Goal: Find specific page/section: Locate a particular part of the current website

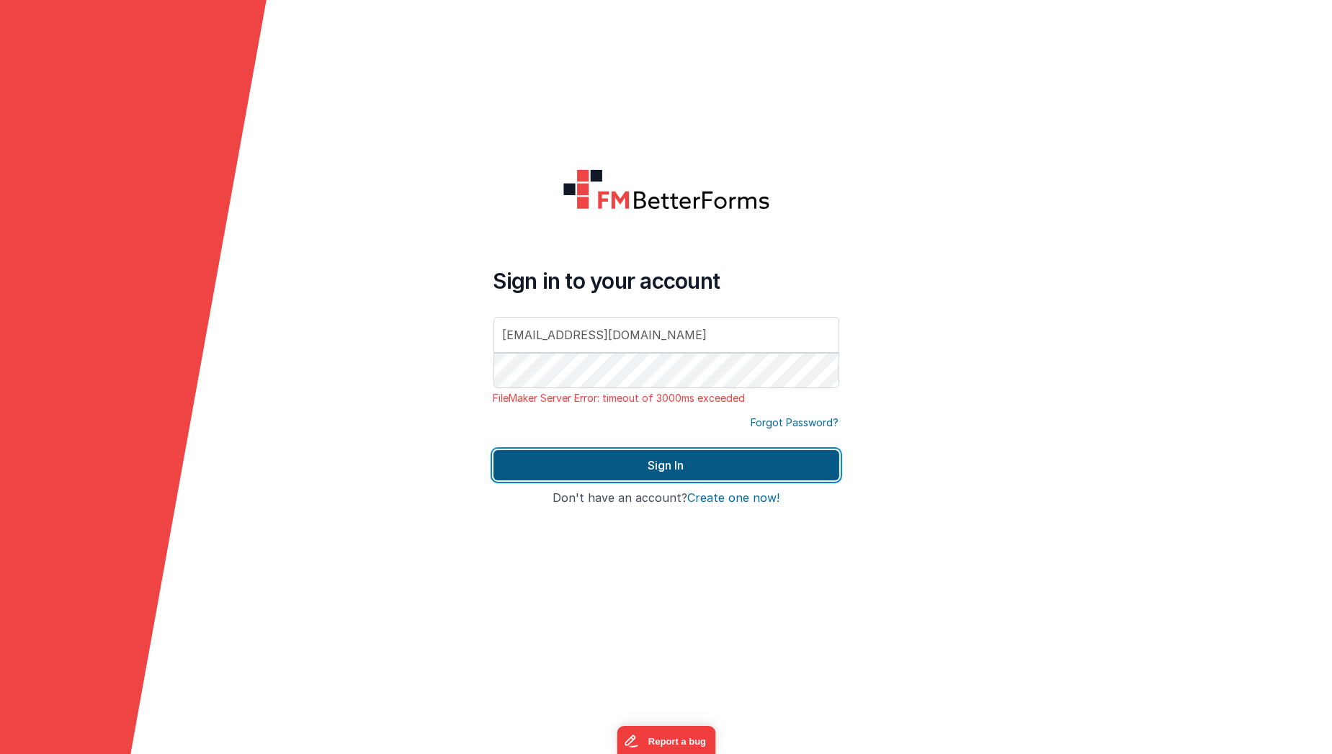
click at [509, 453] on button "Sign In" at bounding box center [667, 465] width 346 height 30
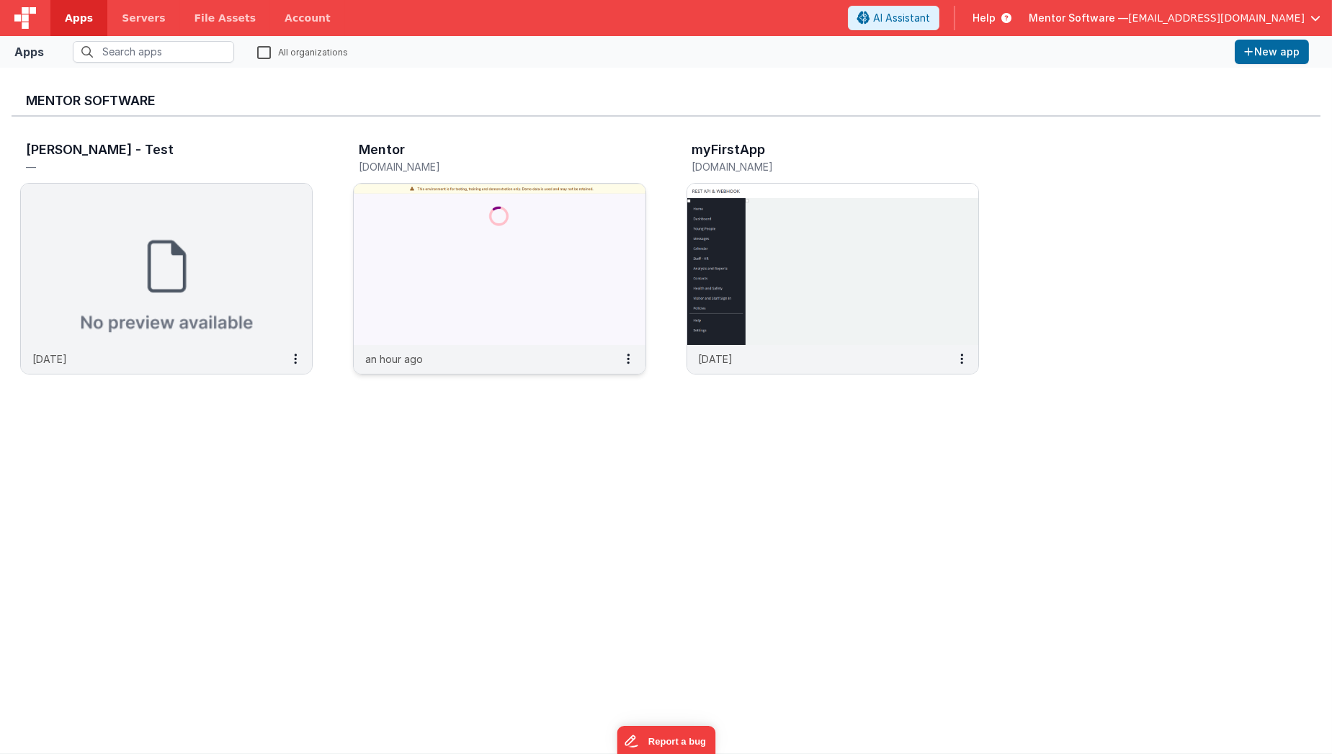
click at [448, 213] on img at bounding box center [499, 264] width 291 height 161
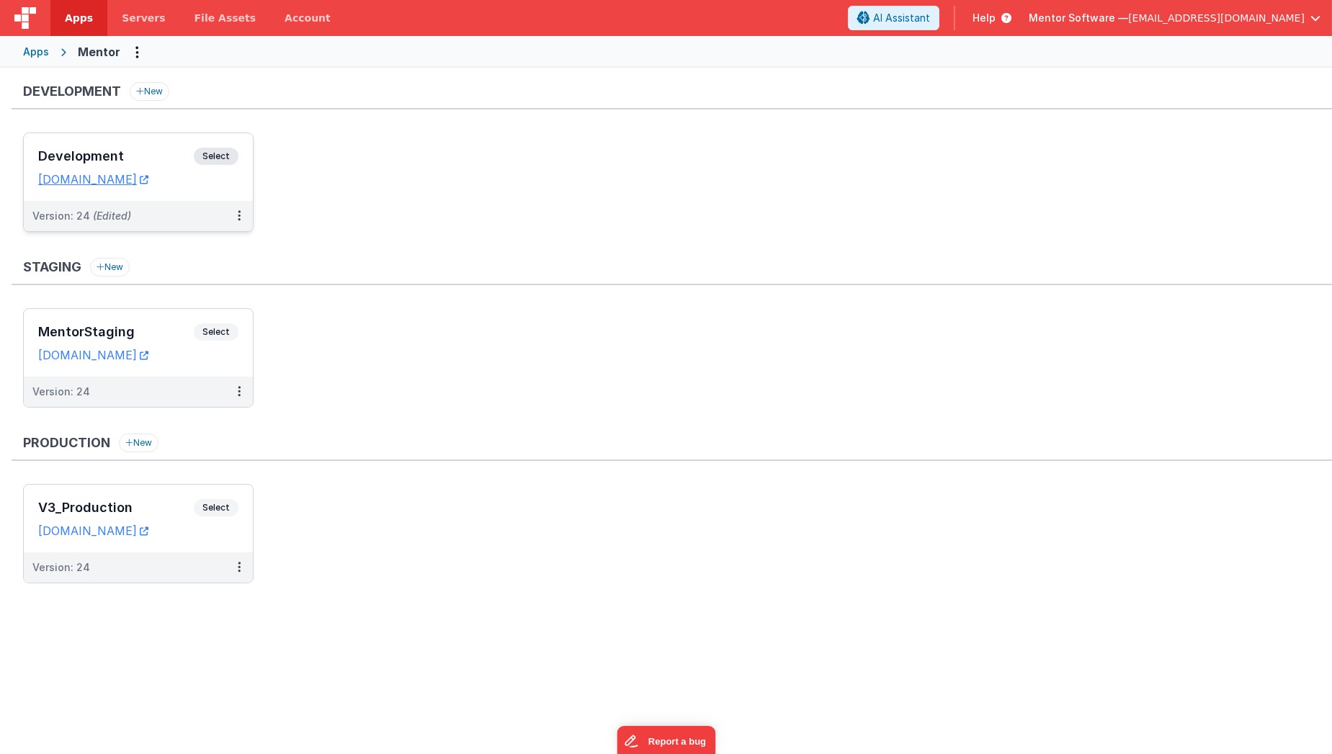
click at [215, 205] on div "Version: 24 (Edited)" at bounding box center [138, 216] width 229 height 30
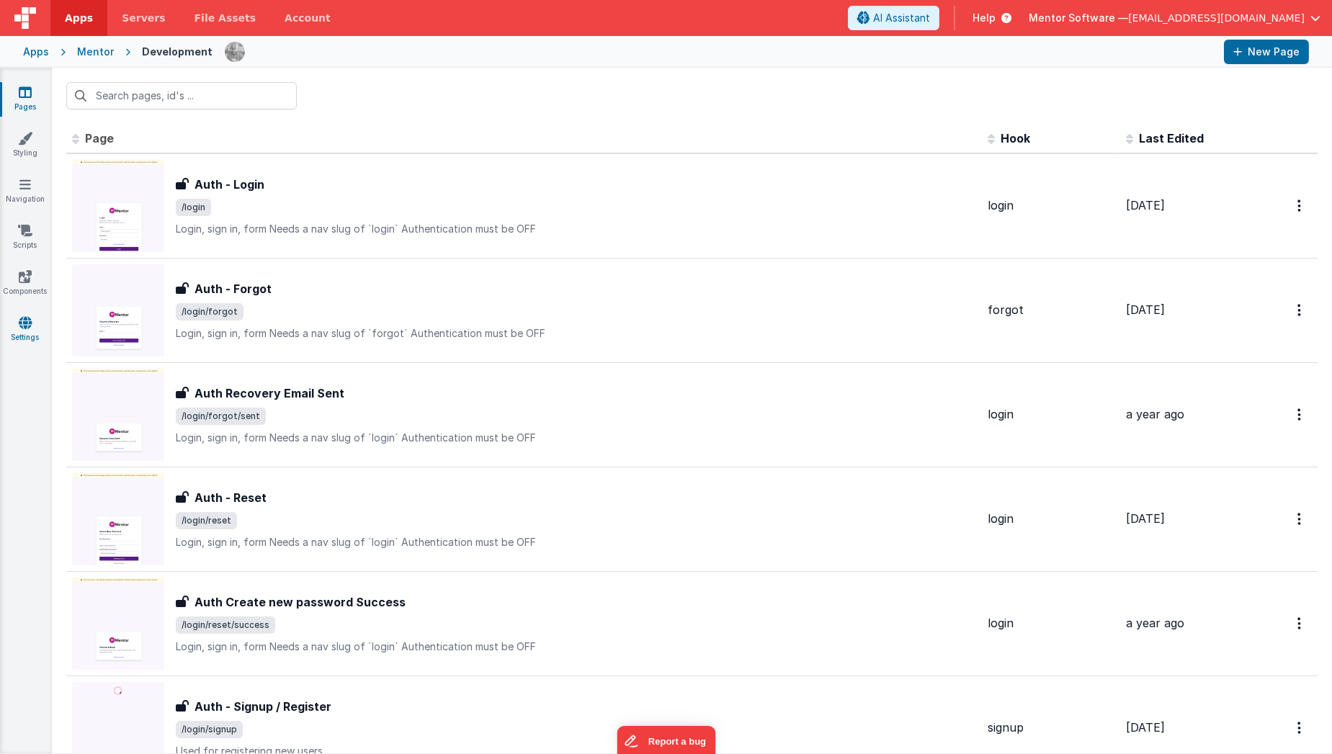
click at [29, 331] on link "Settings" at bounding box center [25, 330] width 52 height 29
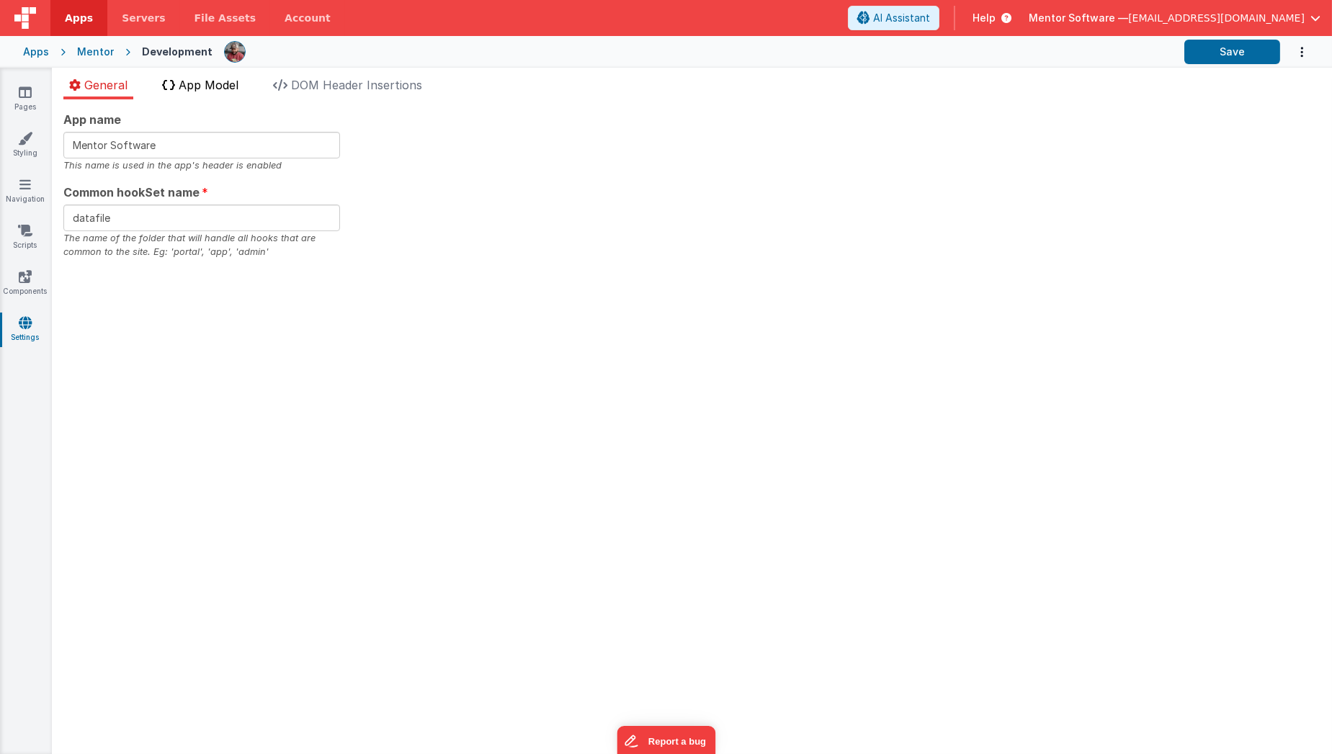
click at [210, 81] on span "App Model" at bounding box center [209, 85] width 60 height 14
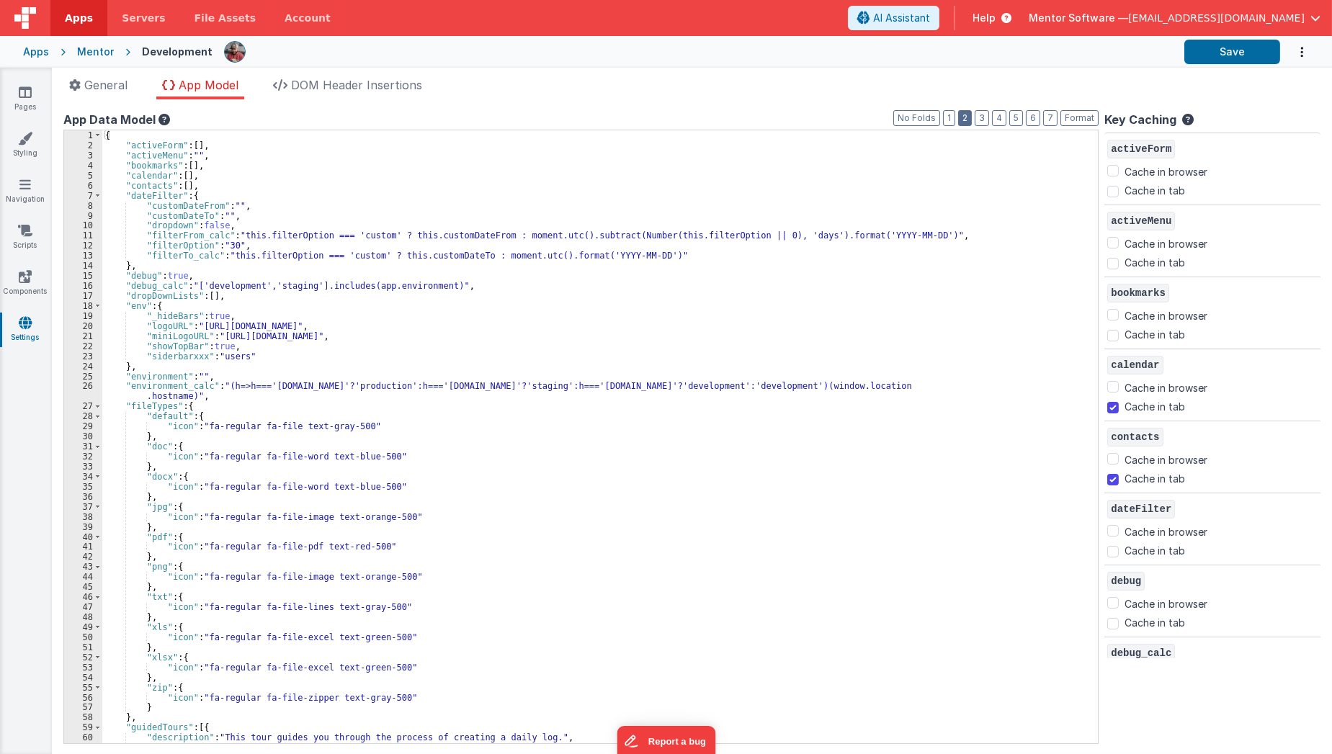
click at [972, 115] on button "2" at bounding box center [965, 118] width 14 height 16
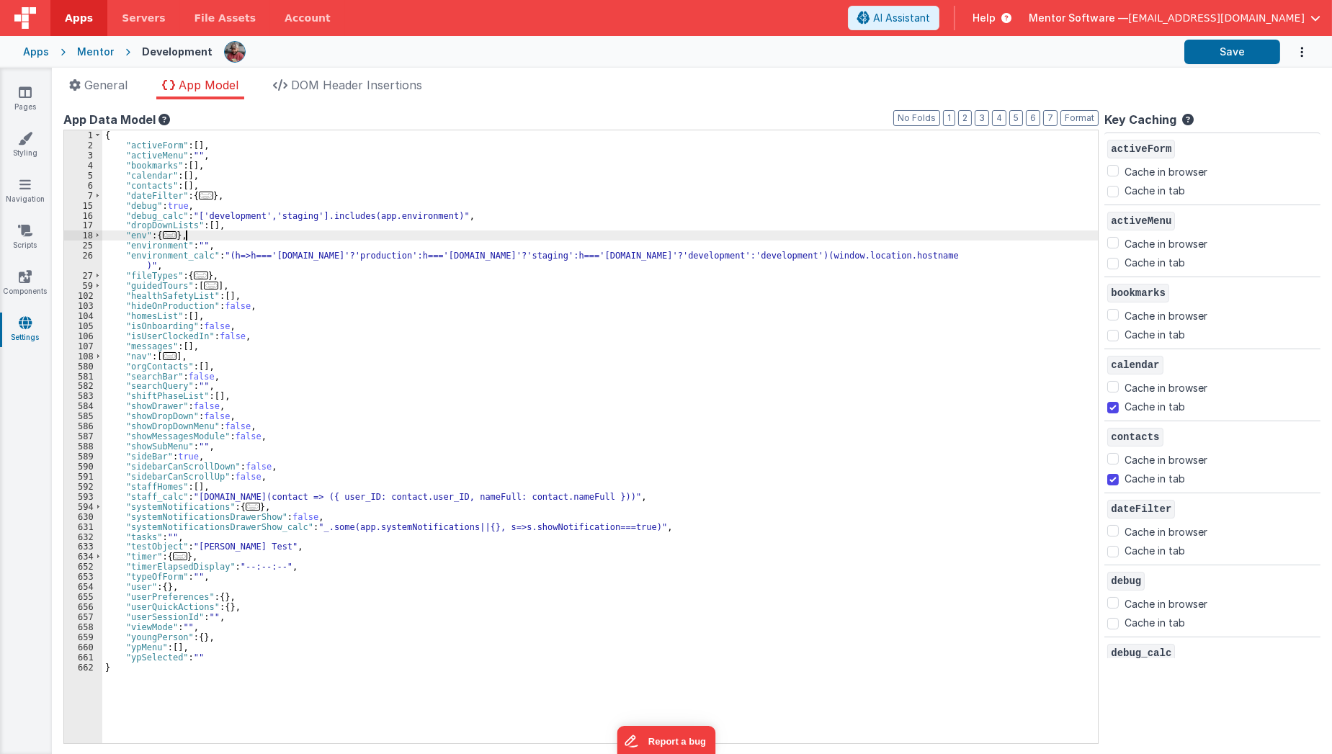
click at [377, 236] on div "{ "activeForm" : [ ] , "activeMenu" : "" , "bookmarks" : [ ] , "calendar" : [ ]…" at bounding box center [604, 447] width 1005 height 634
click at [35, 100] on link "Pages" at bounding box center [25, 99] width 52 height 29
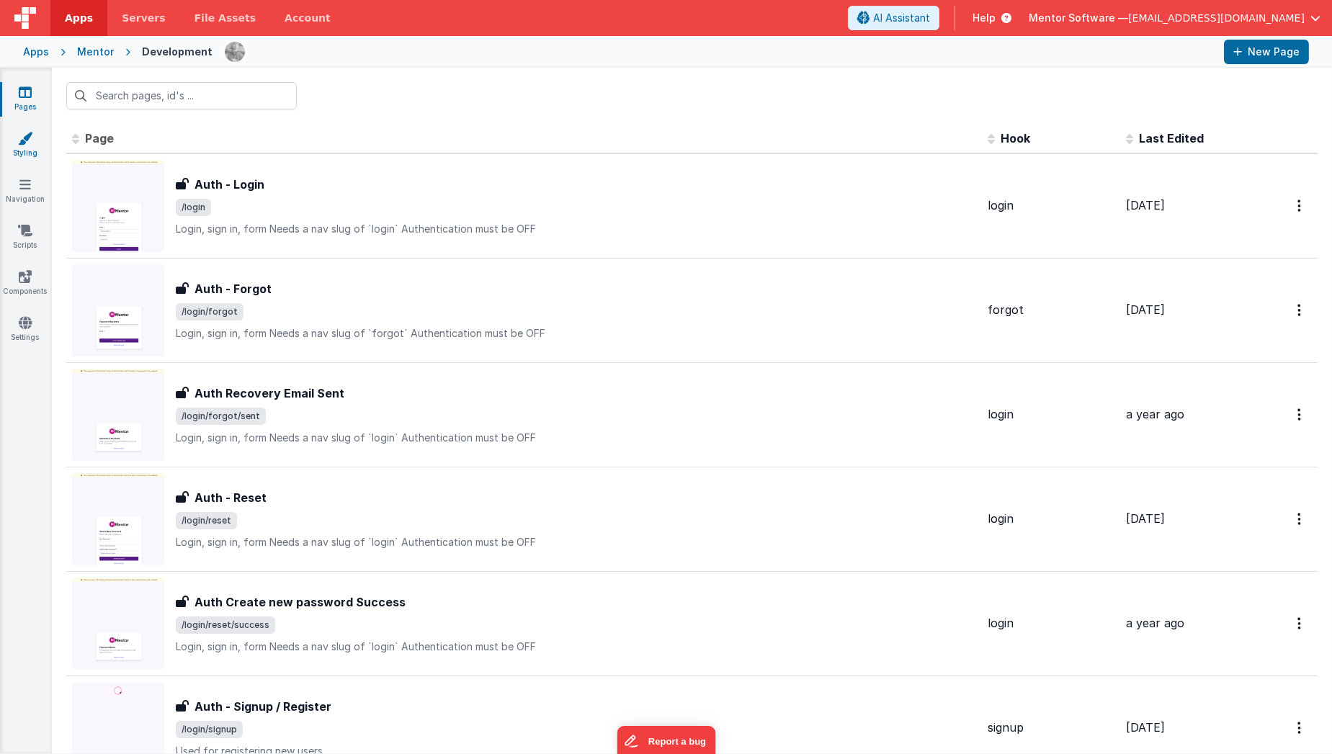
click at [38, 157] on link "Styling" at bounding box center [25, 145] width 52 height 29
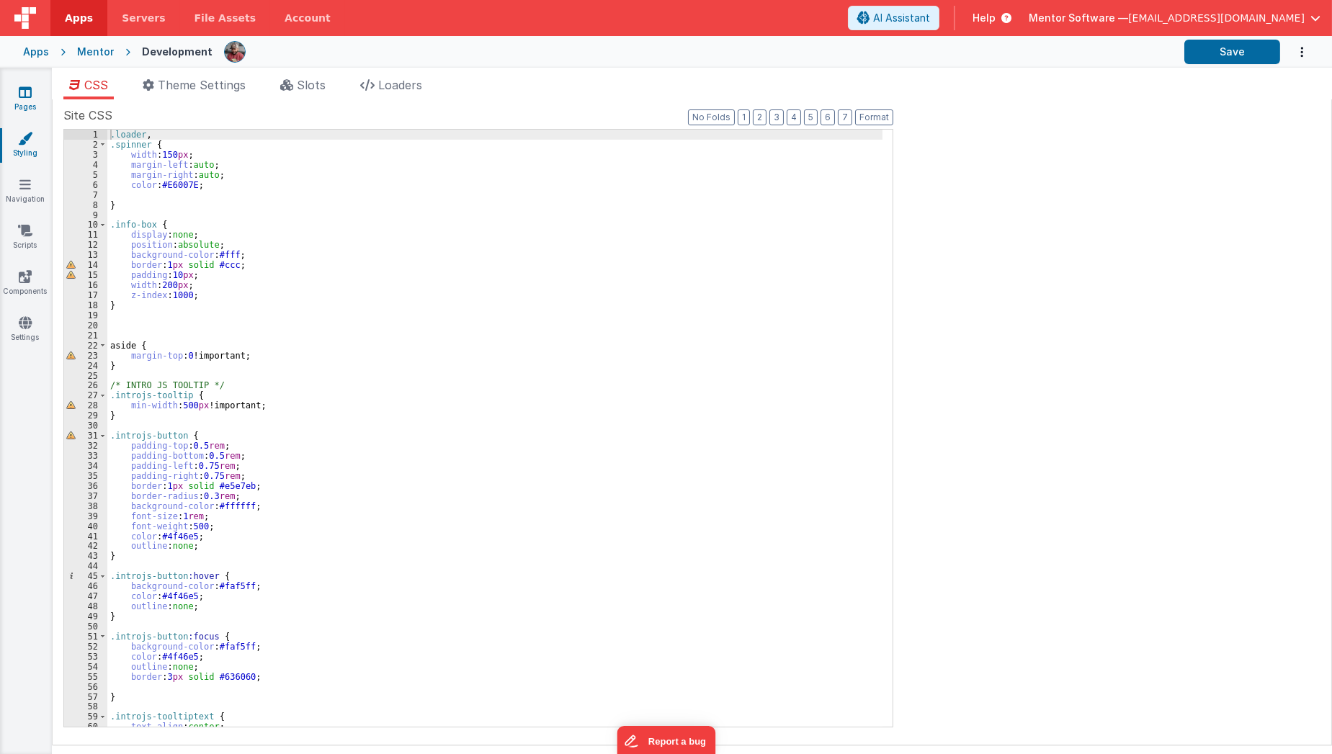
click at [17, 110] on link "Pages" at bounding box center [25, 99] width 52 height 29
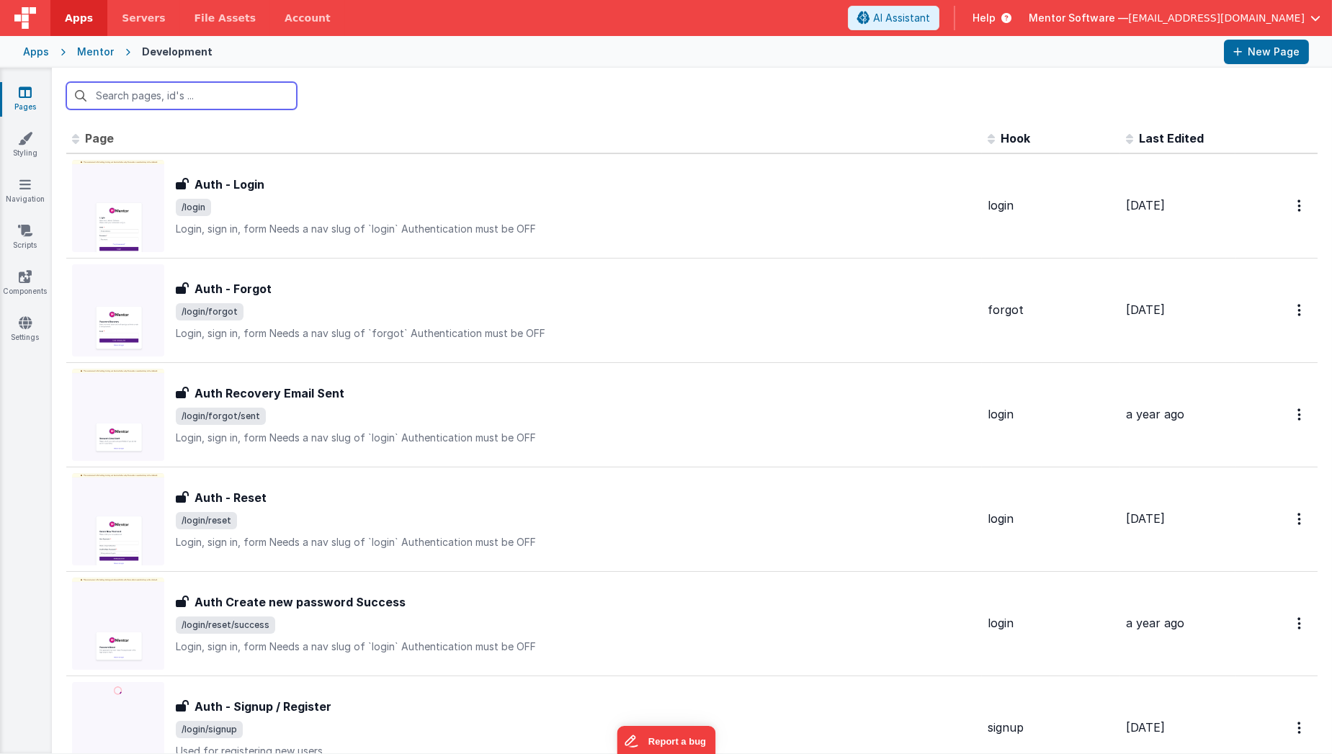
click at [168, 96] on input "text" at bounding box center [181, 95] width 231 height 27
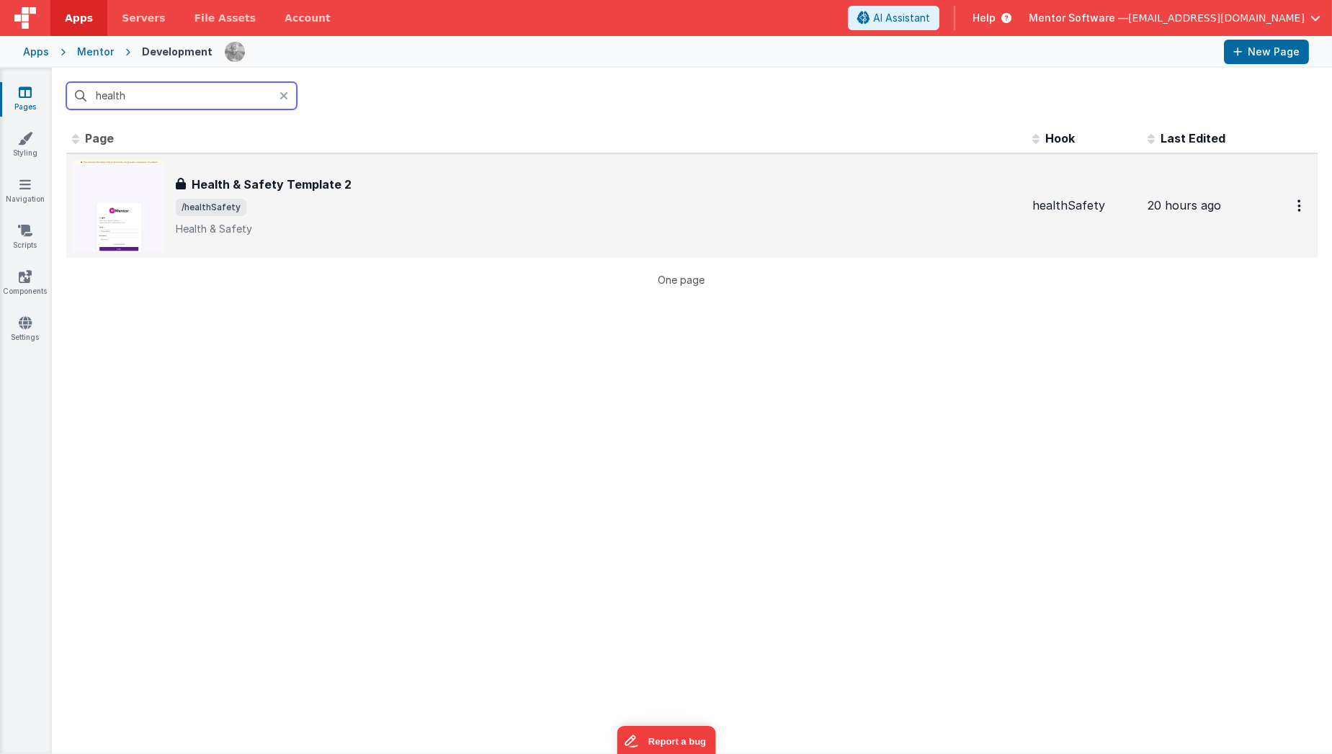
type input "health"
click at [249, 205] on span "/healthSafety" at bounding box center [598, 207] width 845 height 17
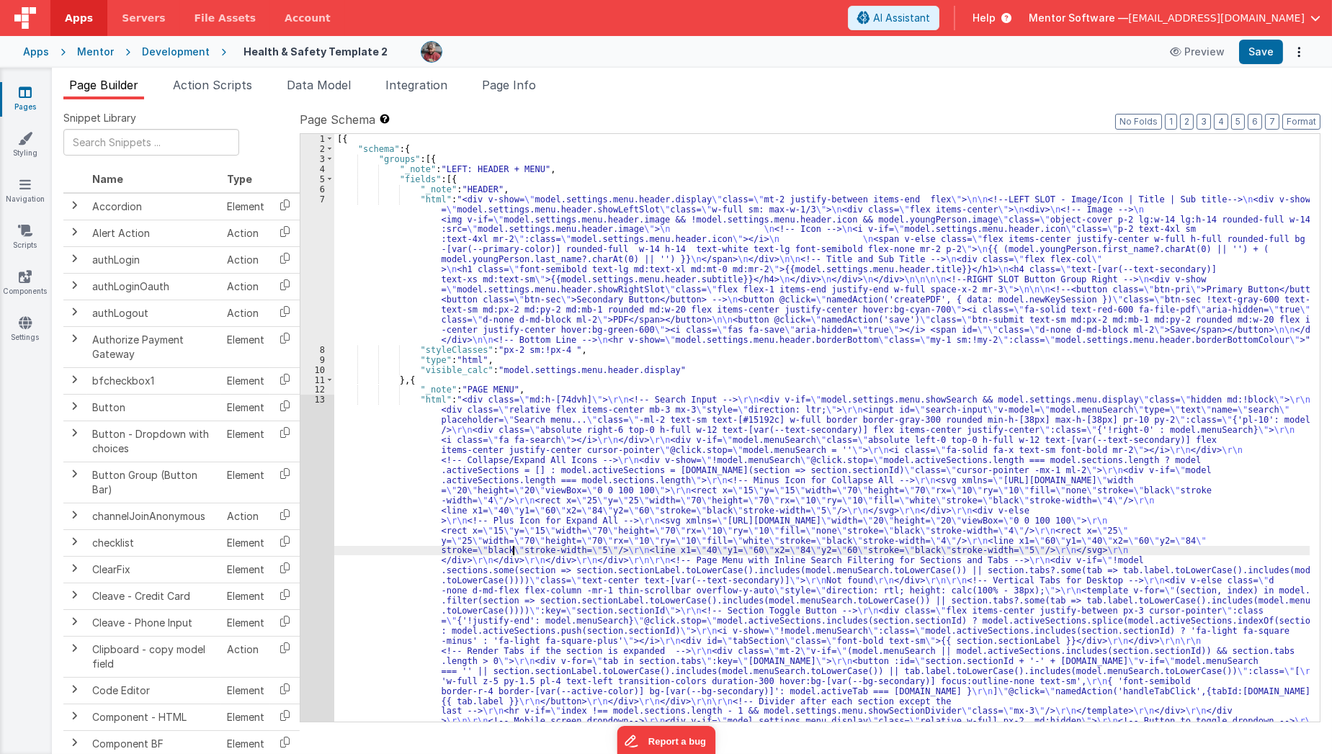
click at [515, 548] on div "[{ "schema" : { "groups" : [{ "_note" : "LEFT: HEADER + MENU" , "fields" : [{ "…" at bounding box center [822, 694] width 976 height 1121
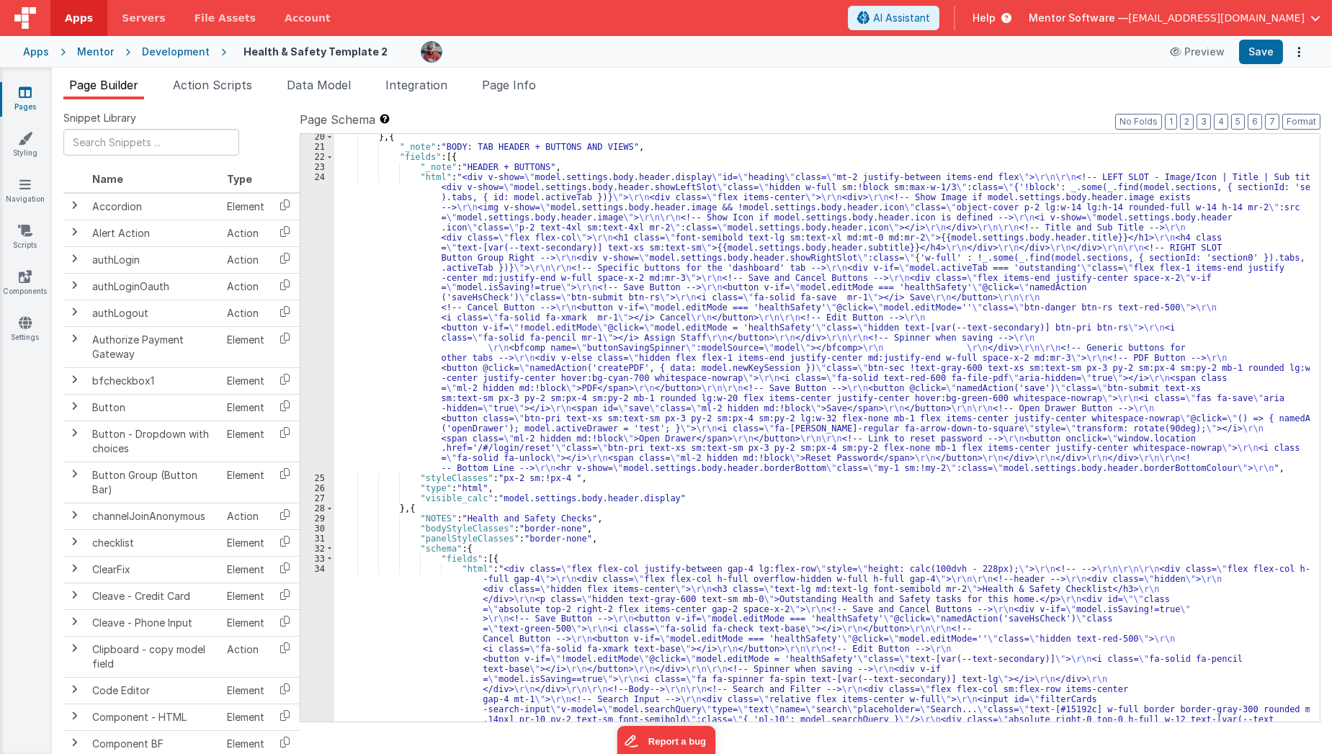
scroll to position [865, 0]
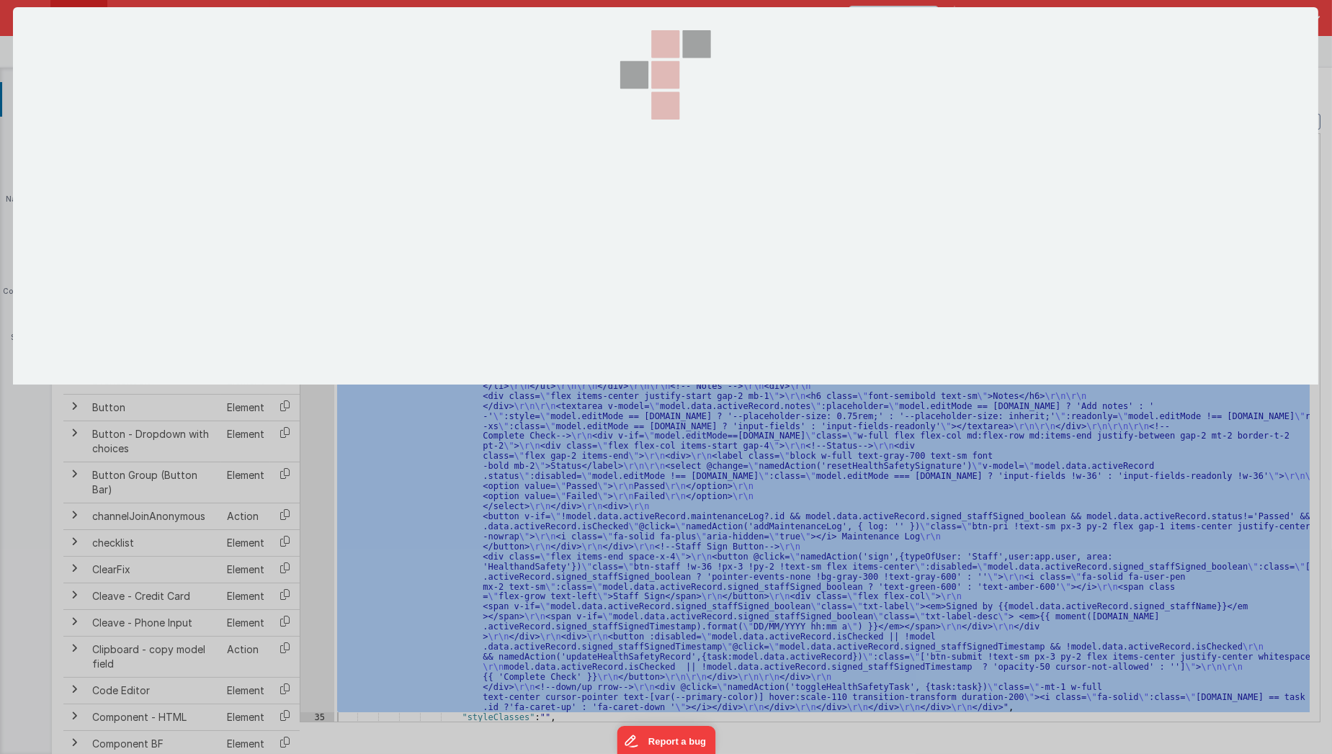
scroll to position [2575, 0]
click at [318, 605] on div at bounding box center [666, 377] width 1332 height 754
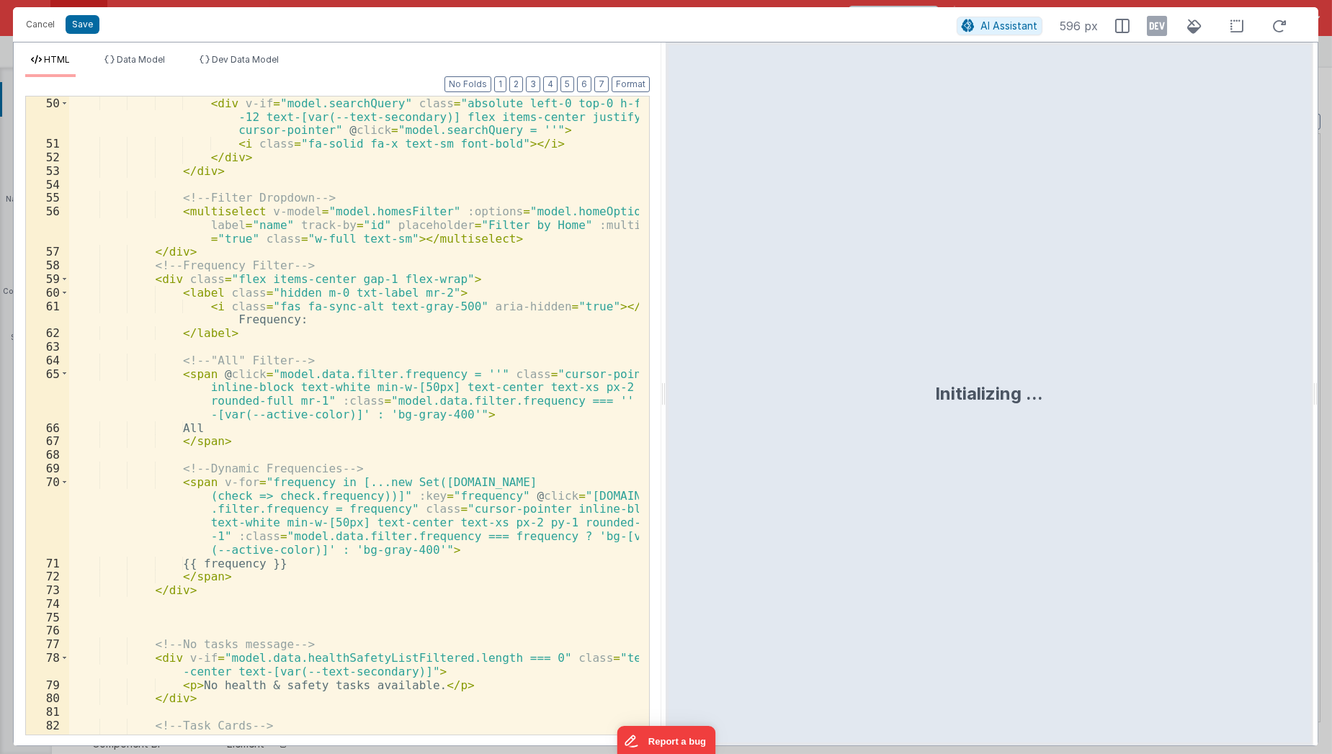
scroll to position [839, 0]
click at [425, 475] on div "< div v-if = "model.searchQuery" class = "absolute left-0 top-0 h-full w -12 te…" at bounding box center [354, 444] width 571 height 694
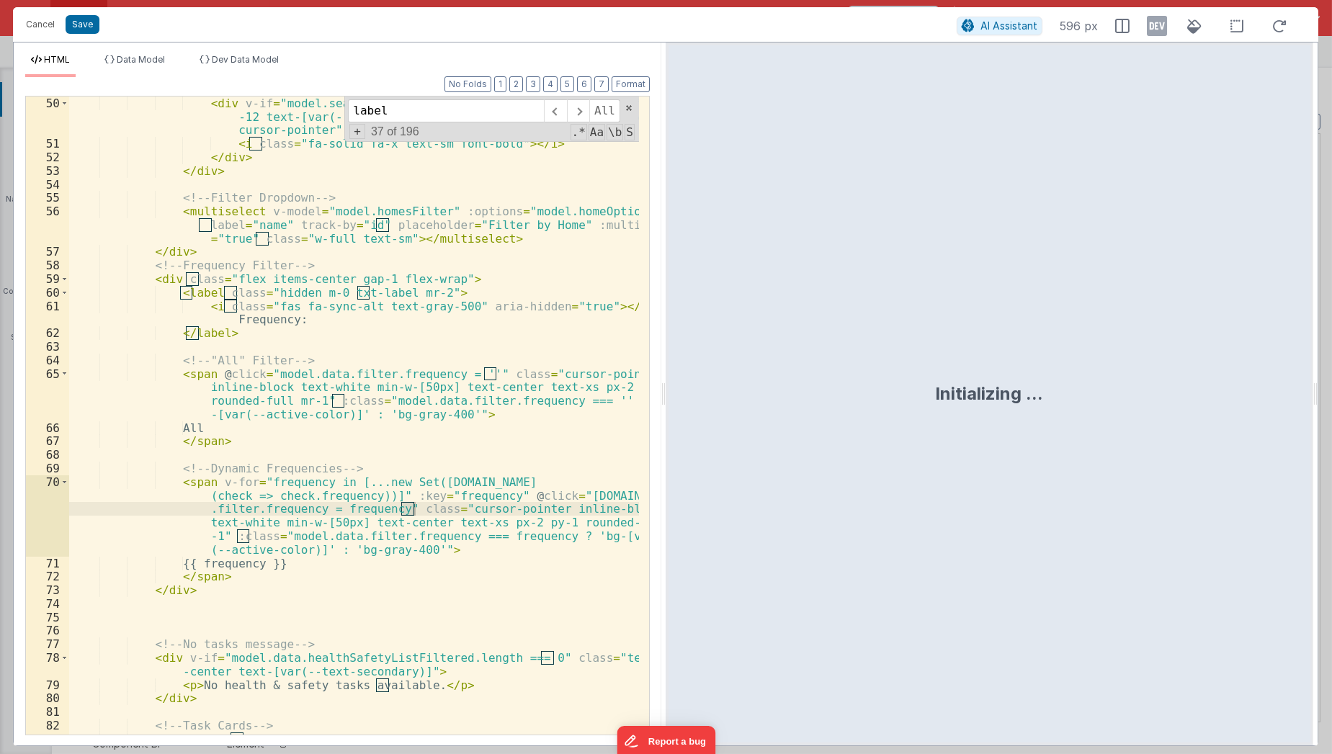
scroll to position [2346, 0]
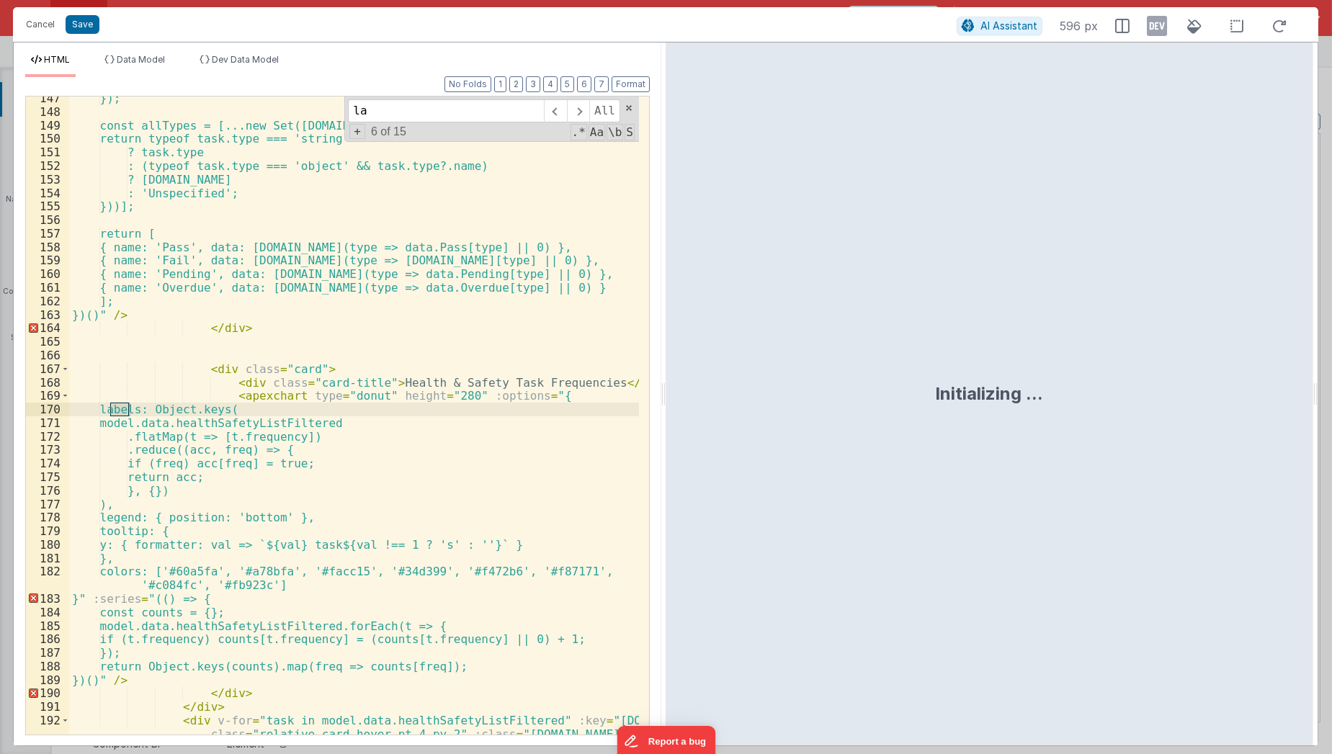
type input "l"
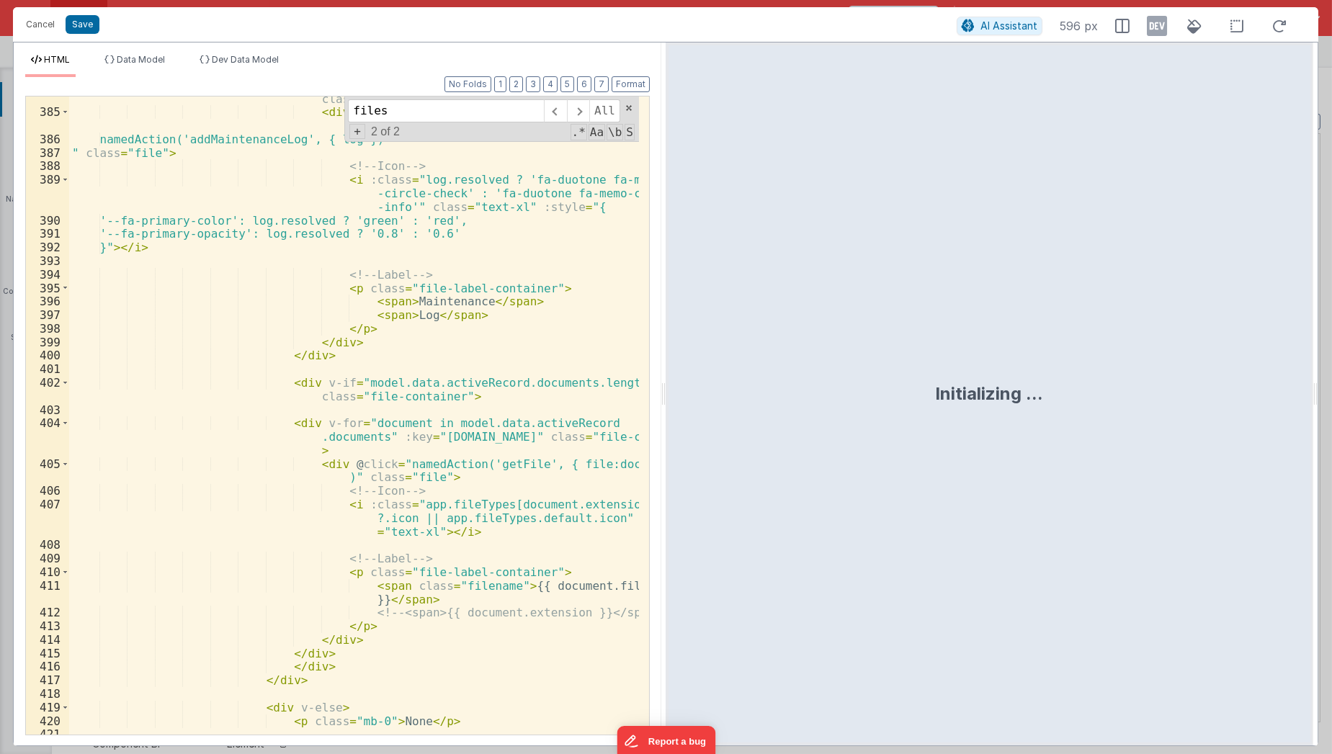
scroll to position [6491, 0]
type input "files"
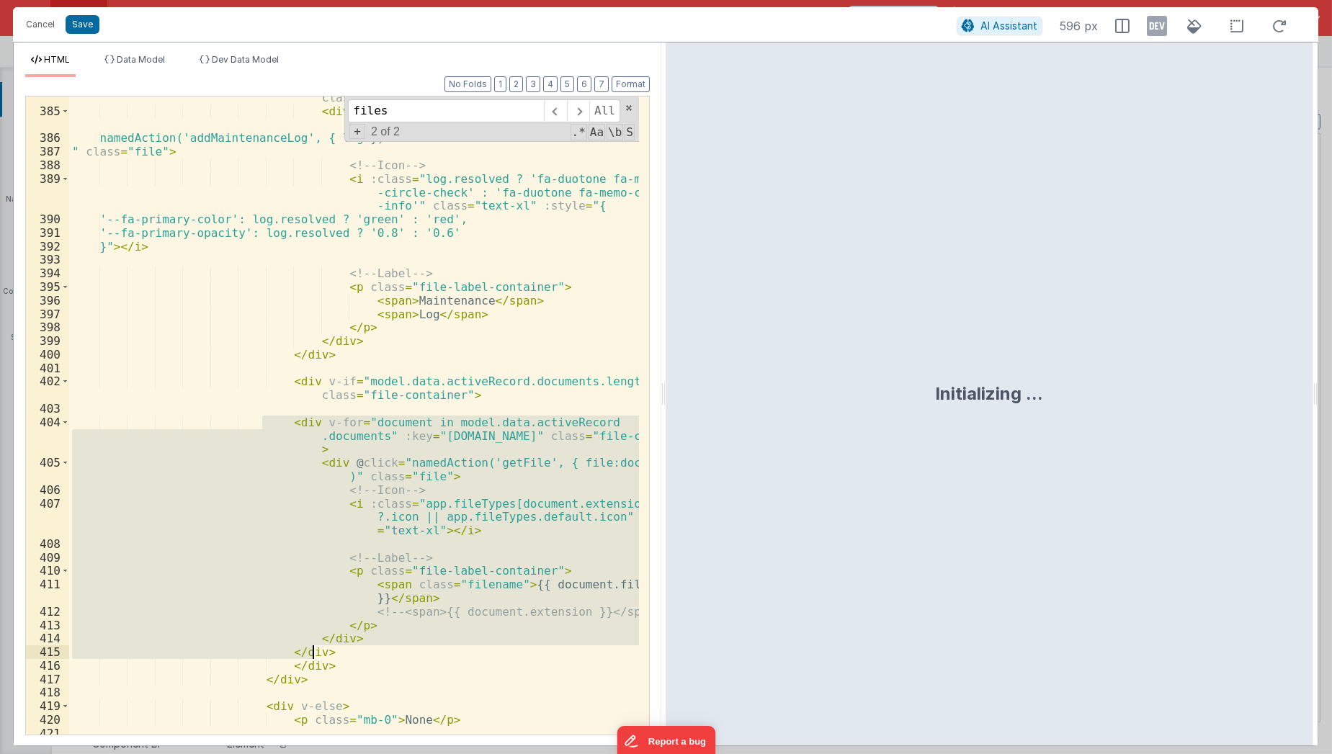
drag, startPoint x: 263, startPoint y: 420, endPoint x: 367, endPoint y: 648, distance: 250.2
click at [367, 648] on div "< div v-if = "model.data.activeRecord.maintenanceLog.length" class = "file-cont…" at bounding box center [354, 417] width 571 height 680
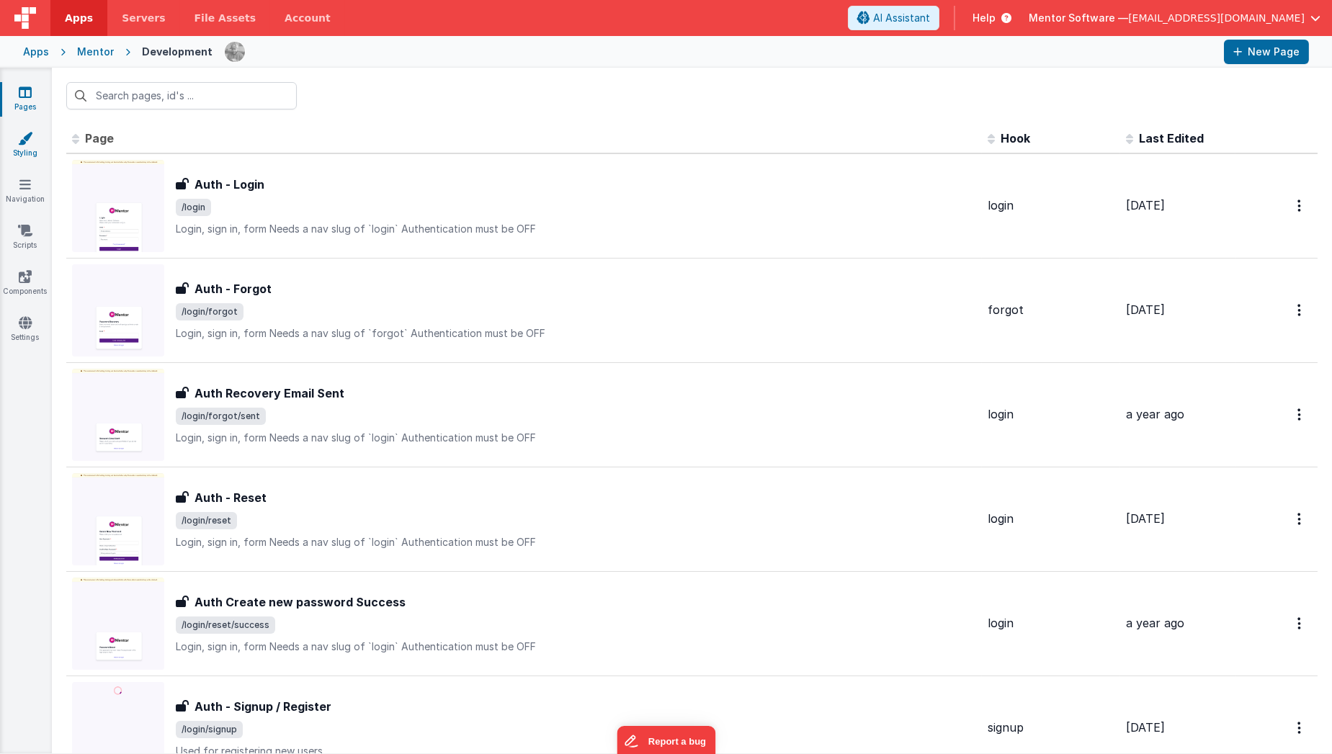
click at [20, 143] on icon at bounding box center [25, 138] width 14 height 14
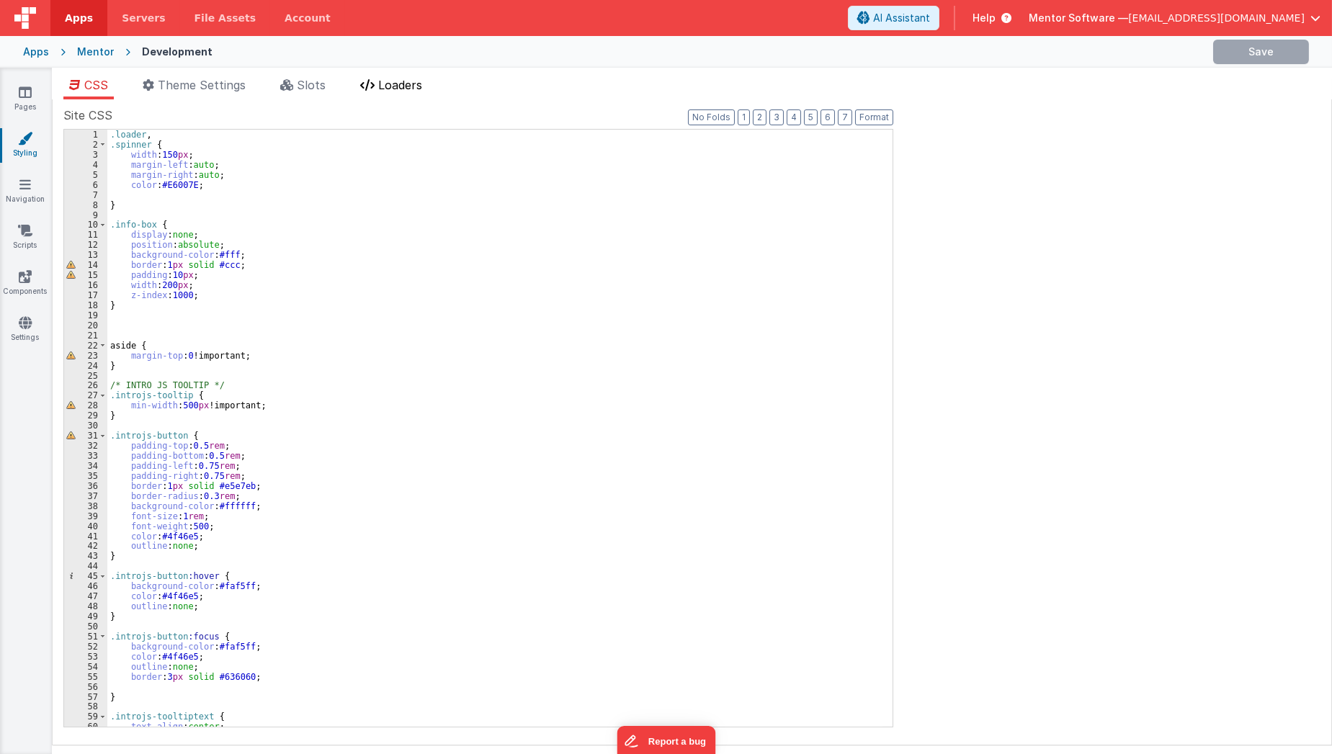
click at [383, 84] on span "Loaders" at bounding box center [400, 85] width 44 height 14
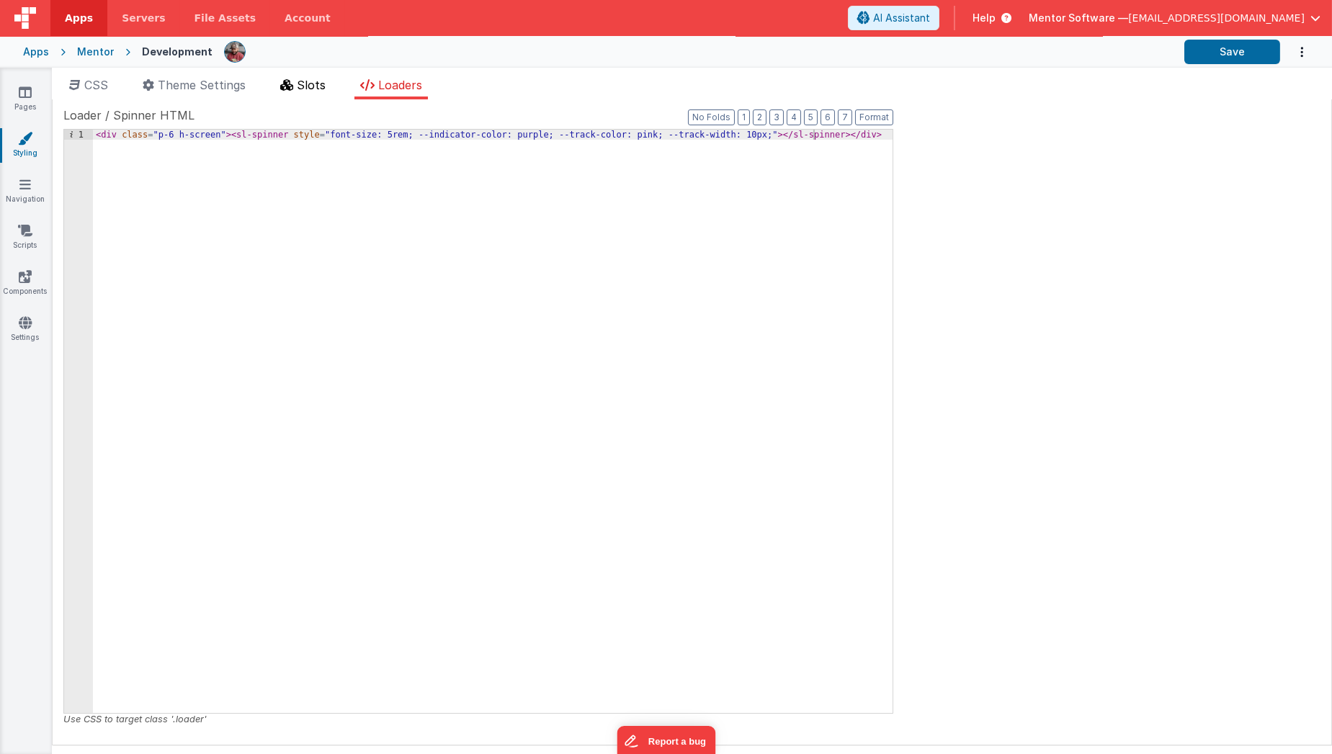
click at [316, 87] on span "Slots" at bounding box center [311, 85] width 29 height 14
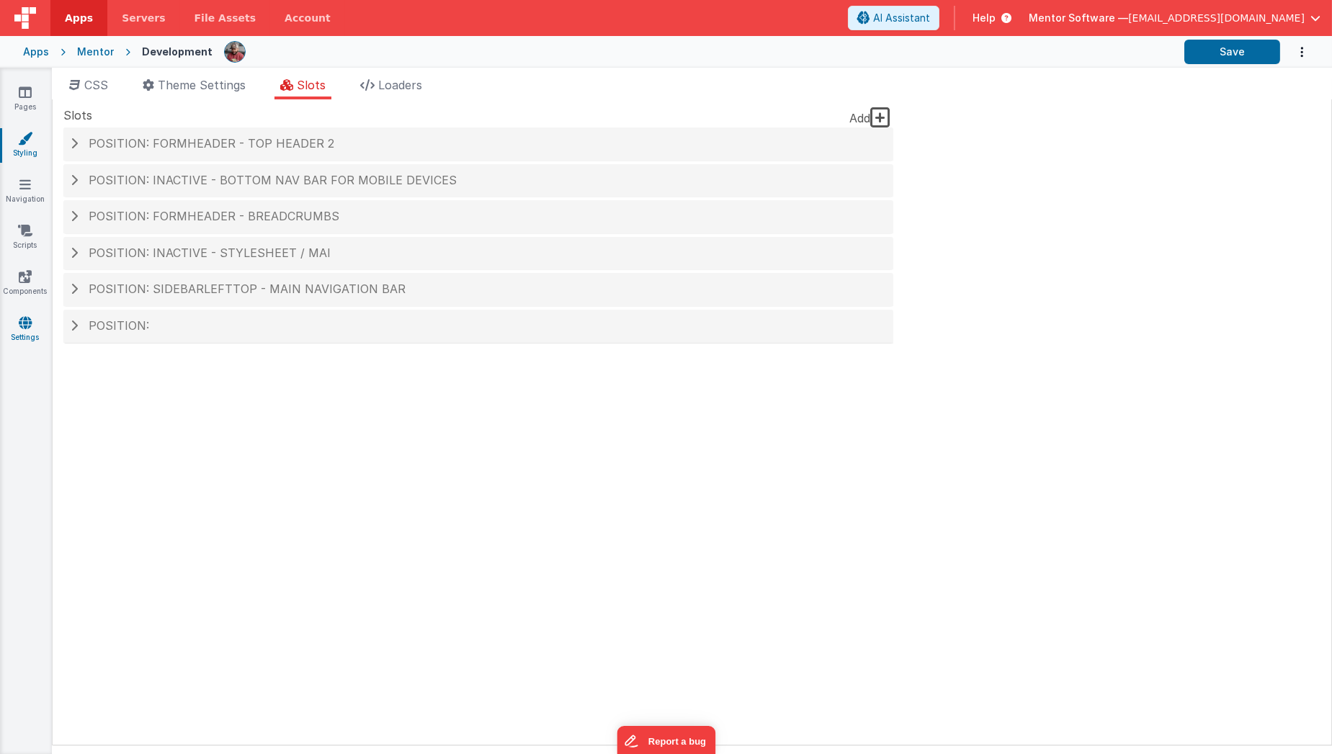
click at [16, 321] on link "Settings" at bounding box center [25, 330] width 52 height 29
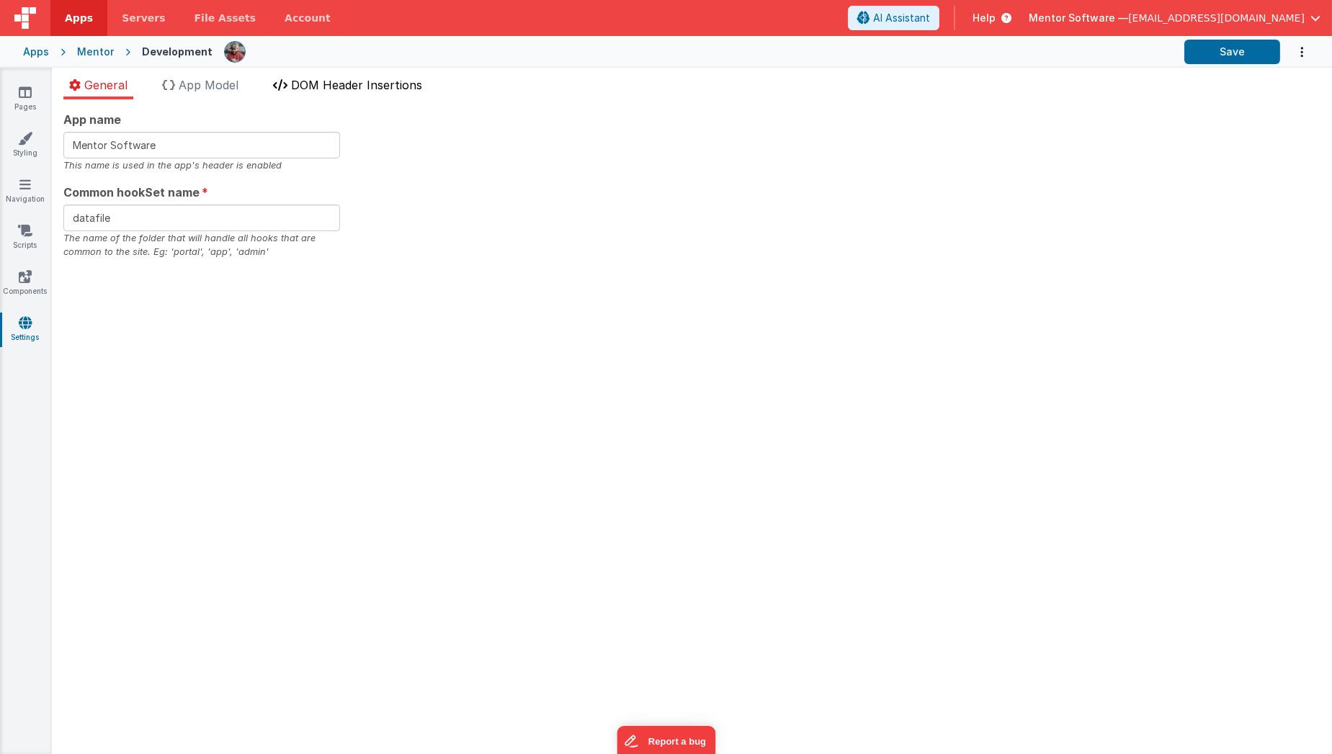
click at [314, 79] on span "DOM Header Insertions" at bounding box center [356, 85] width 131 height 14
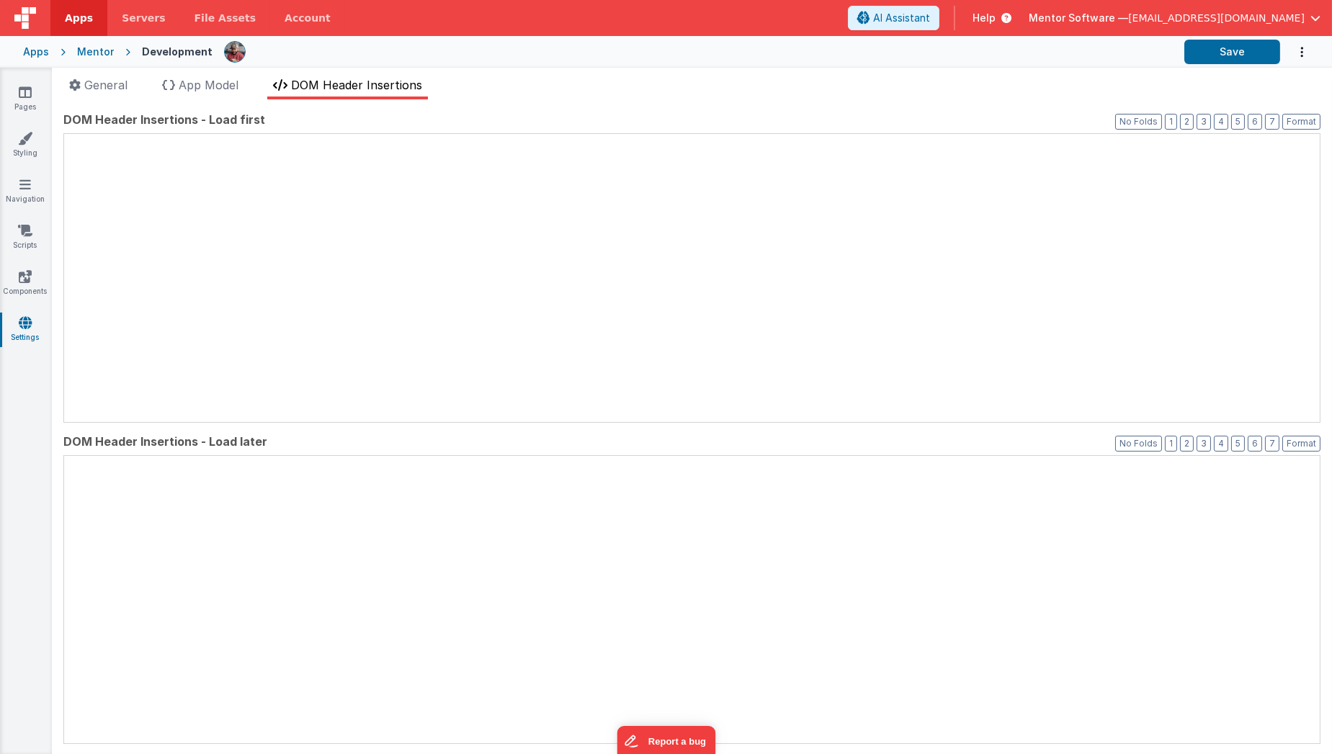
click at [314, 79] on span "DOM Header Insertions" at bounding box center [356, 85] width 131 height 14
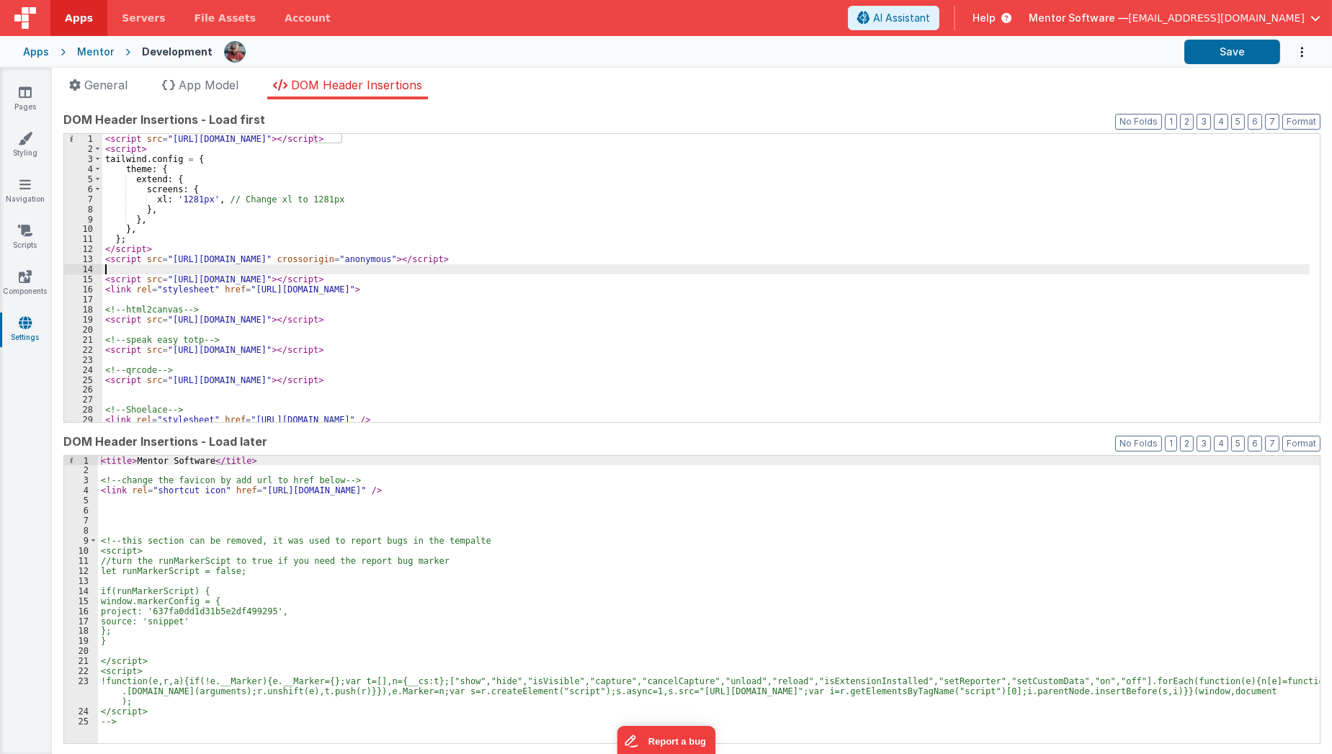
click at [441, 269] on div "< script src = "[URL][DOMAIN_NAME]" > </ script > < script > tailwind . config …" at bounding box center [706, 288] width 1208 height 308
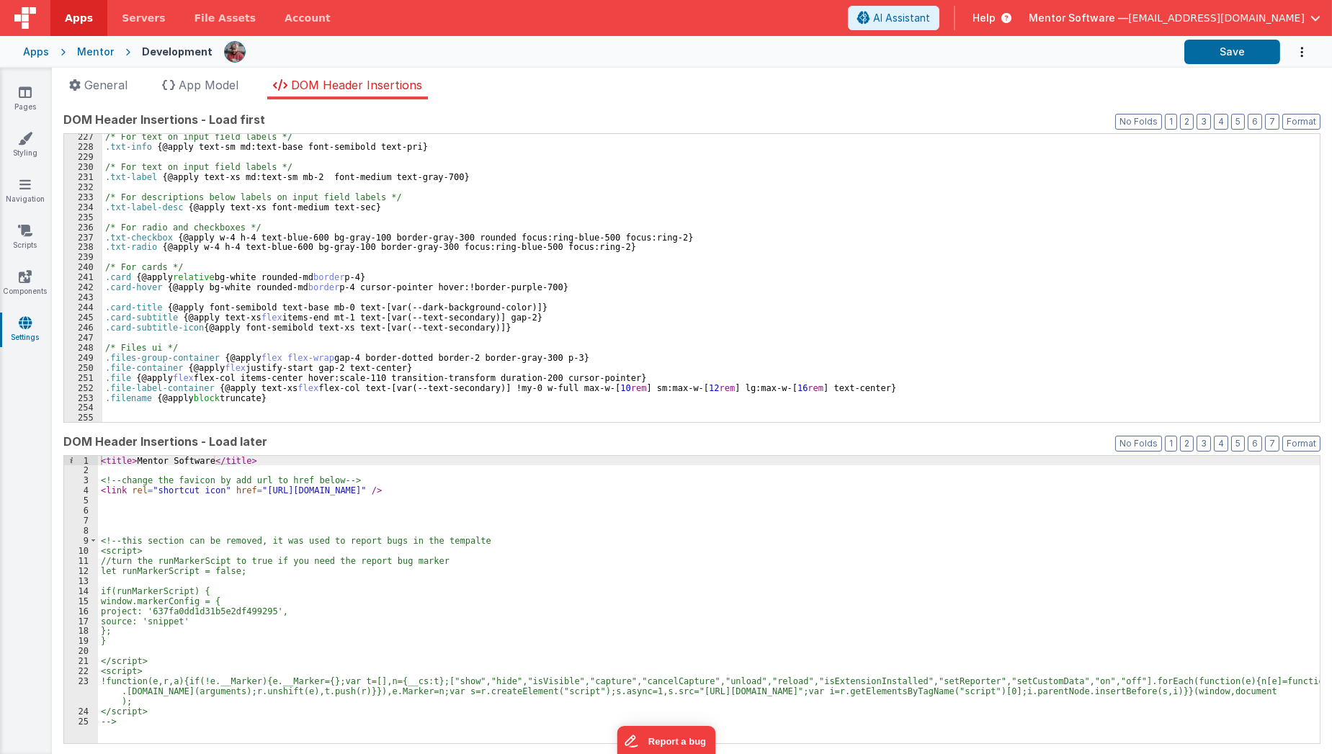
scroll to position [2327, 0]
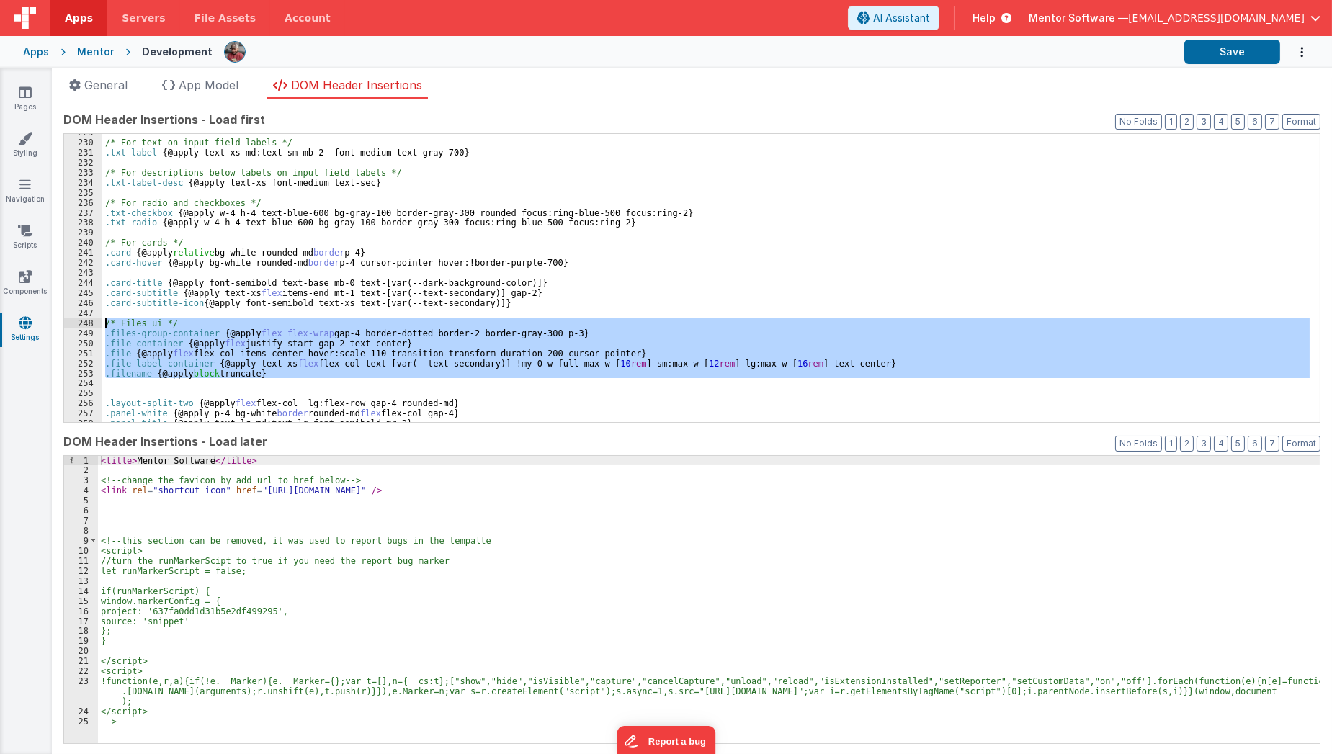
drag, startPoint x: 293, startPoint y: 380, endPoint x: 93, endPoint y: 324, distance: 208.3
click at [93, 324] on div "229 230 231 232 233 234 235 236 237 238 239 240 241 242 243 244 245 246 247 248…" at bounding box center [691, 278] width 1257 height 290
